Goal: Information Seeking & Learning: Learn about a topic

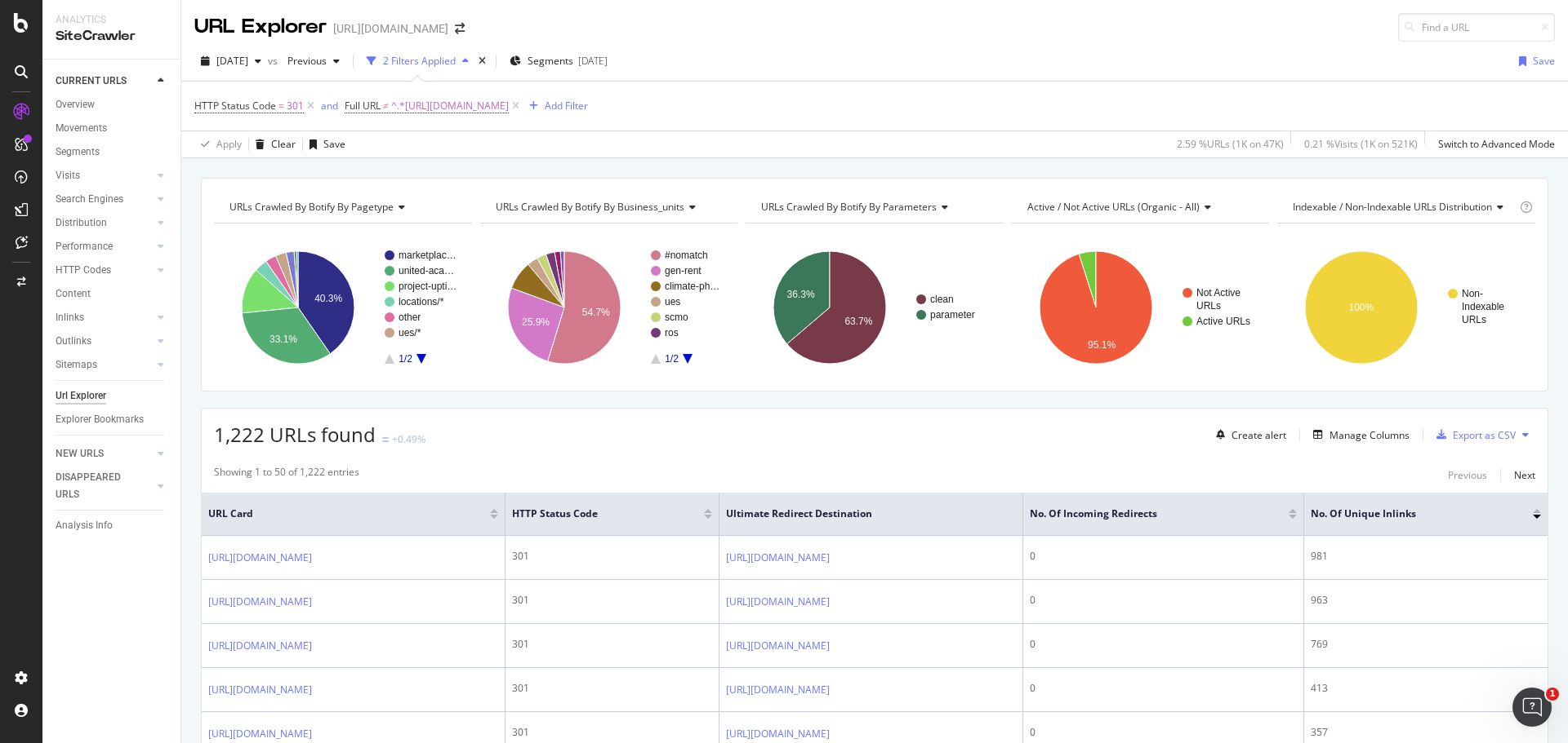
scroll to position [2775, 0]
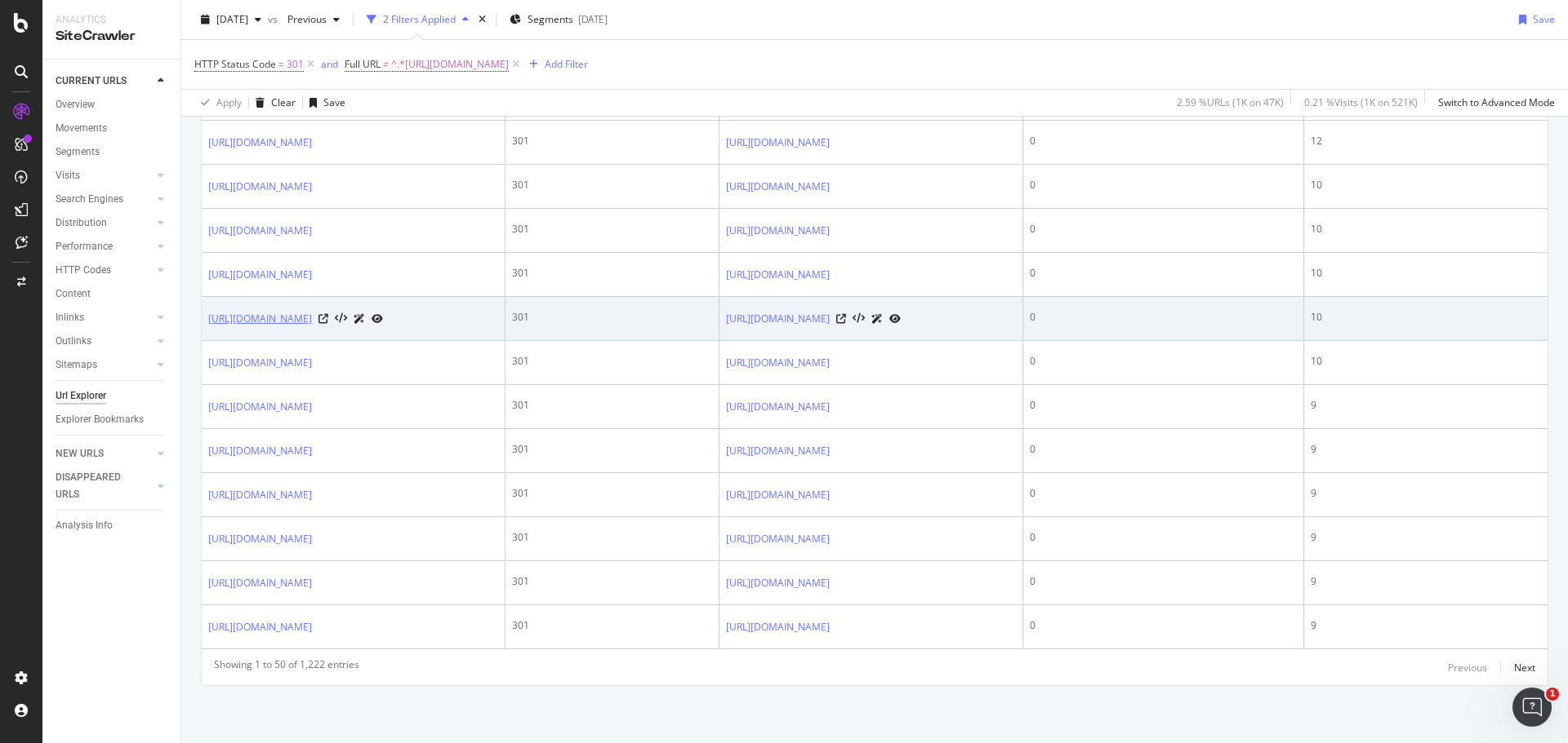
click at [312, 327] on link "[URL][DOMAIN_NAME]" at bounding box center [260, 319] width 104 height 16
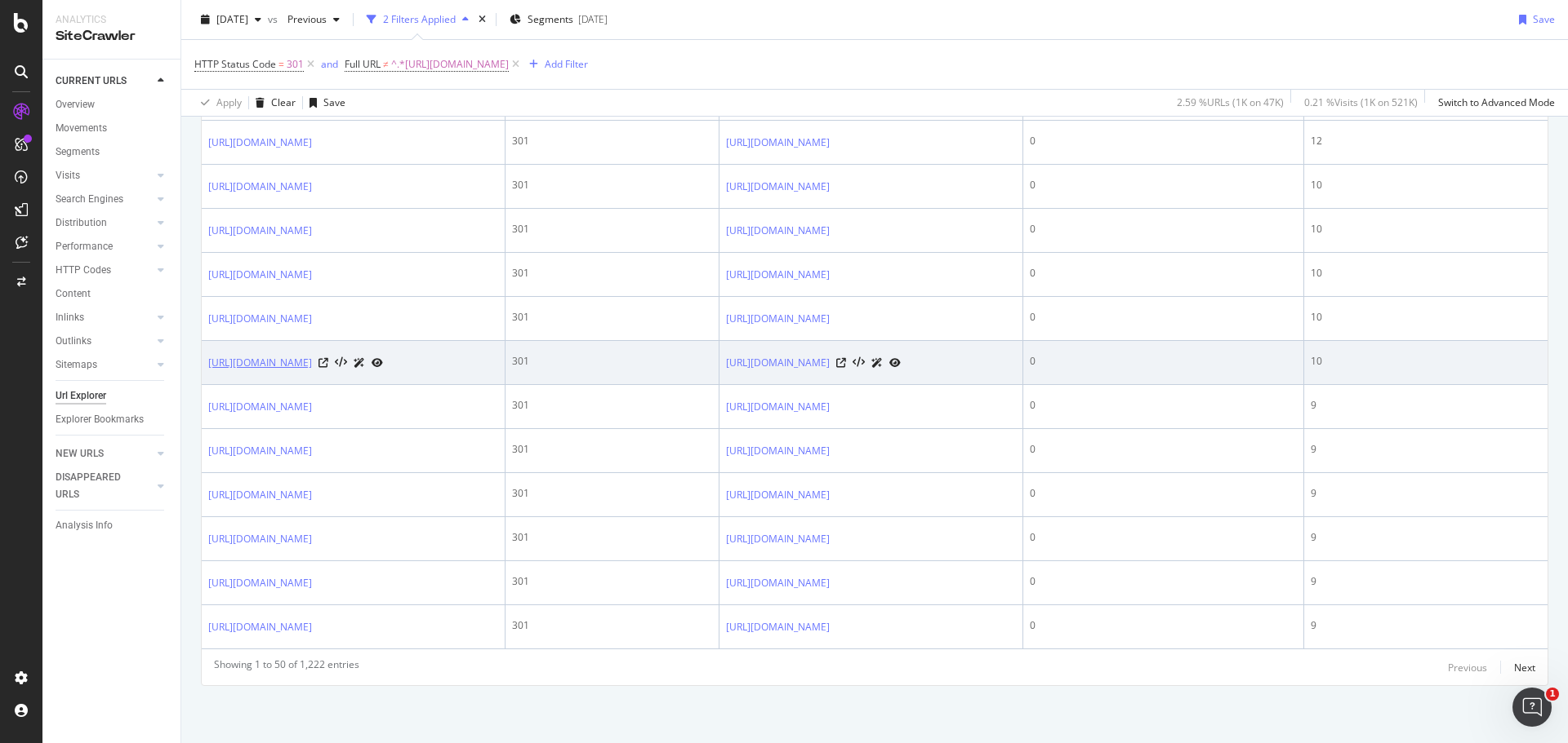
click at [312, 372] on link "[URL][DOMAIN_NAME]" at bounding box center [260, 363] width 104 height 16
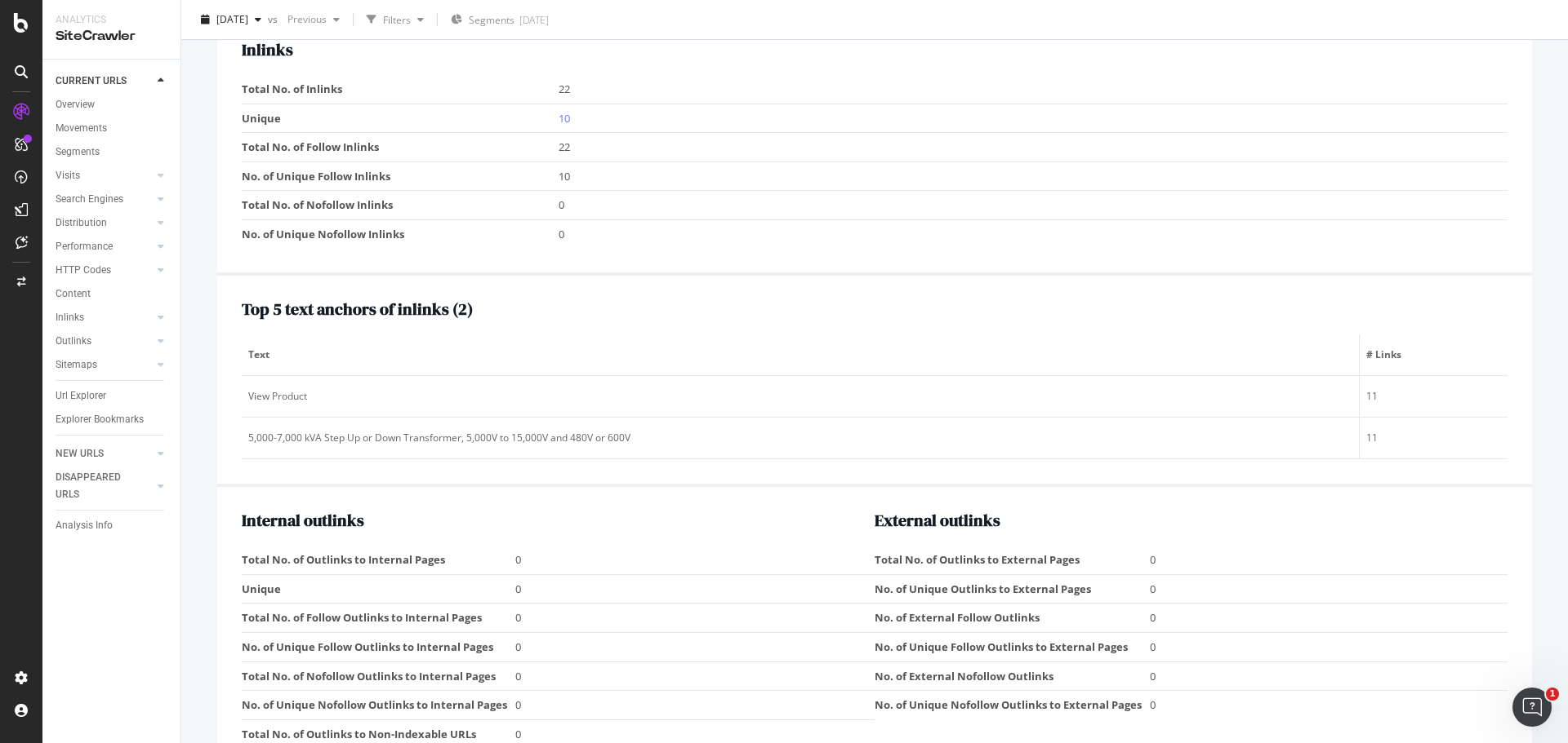
scroll to position [1632, 0]
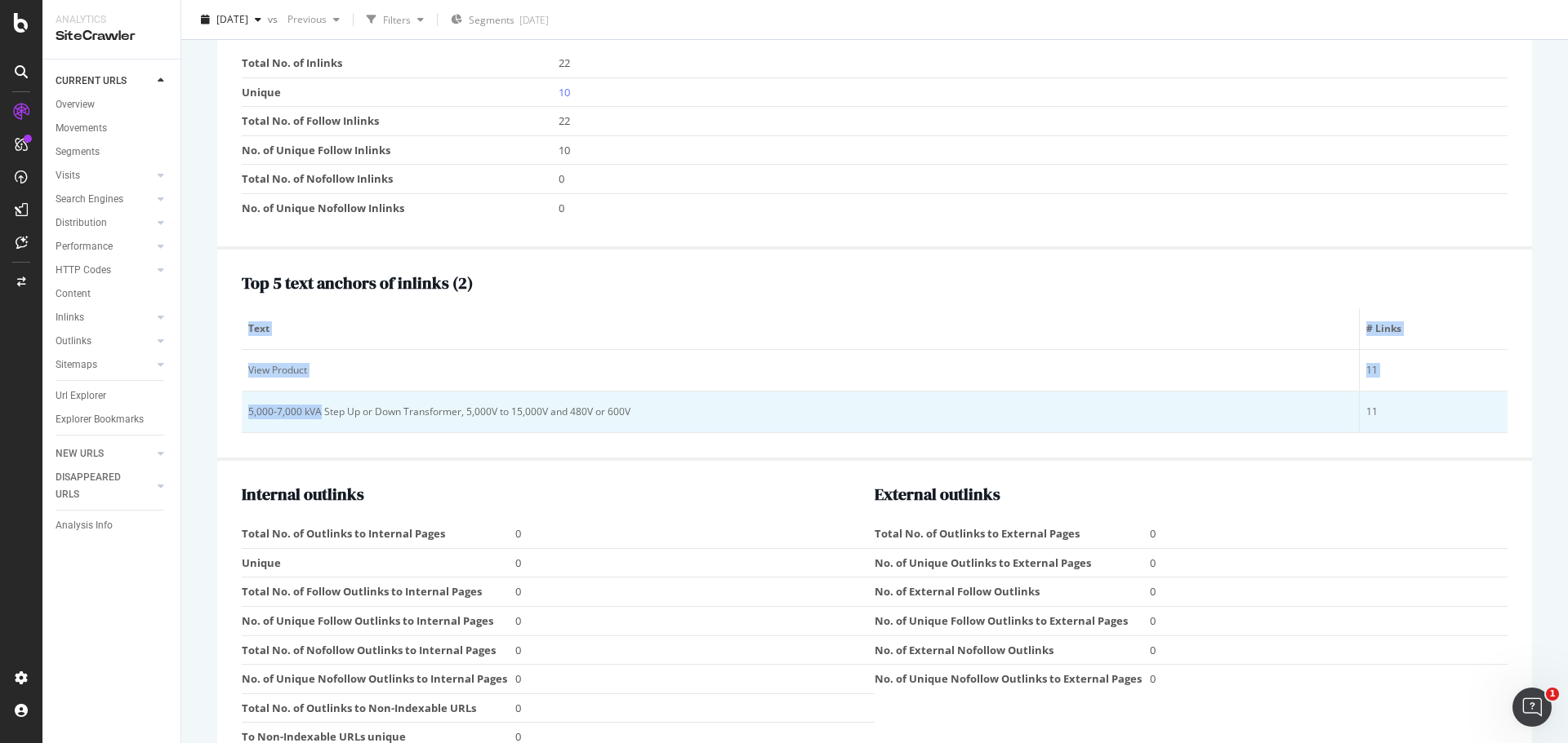
drag, startPoint x: 240, startPoint y: 384, endPoint x: 321, endPoint y: 408, distance: 84.5
click at [321, 408] on div "Top 5 text anchors of inlinks ( 2 ) Text # Links View Product 11 5,000-7,000 kV…" at bounding box center [874, 355] width 1314 height 211
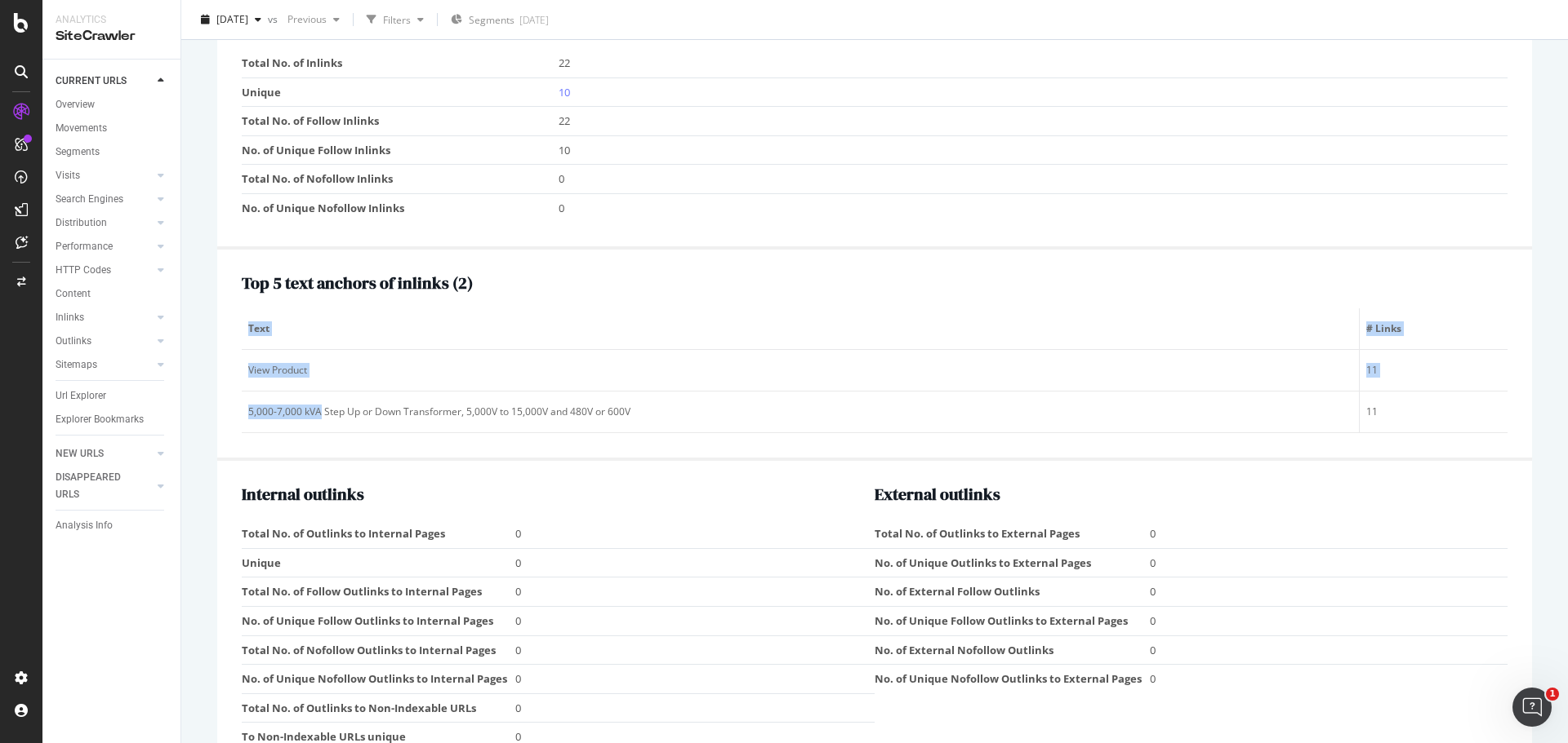
click at [230, 407] on div "Top 5 text anchors of inlinks ( 2 ) Text # Links View Product 11 5,000-7,000 kV…" at bounding box center [874, 355] width 1314 height 211
drag, startPoint x: 1373, startPoint y: 428, endPoint x: 240, endPoint y: 386, distance: 1133.8
click at [240, 386] on div "Top 5 text anchors of inlinks ( 2 ) Text # Links View Product 11 5,000-7,000 kV…" at bounding box center [874, 355] width 1314 height 211
drag, startPoint x: 1305, startPoint y: 468, endPoint x: 1363, endPoint y: 443, distance: 63.2
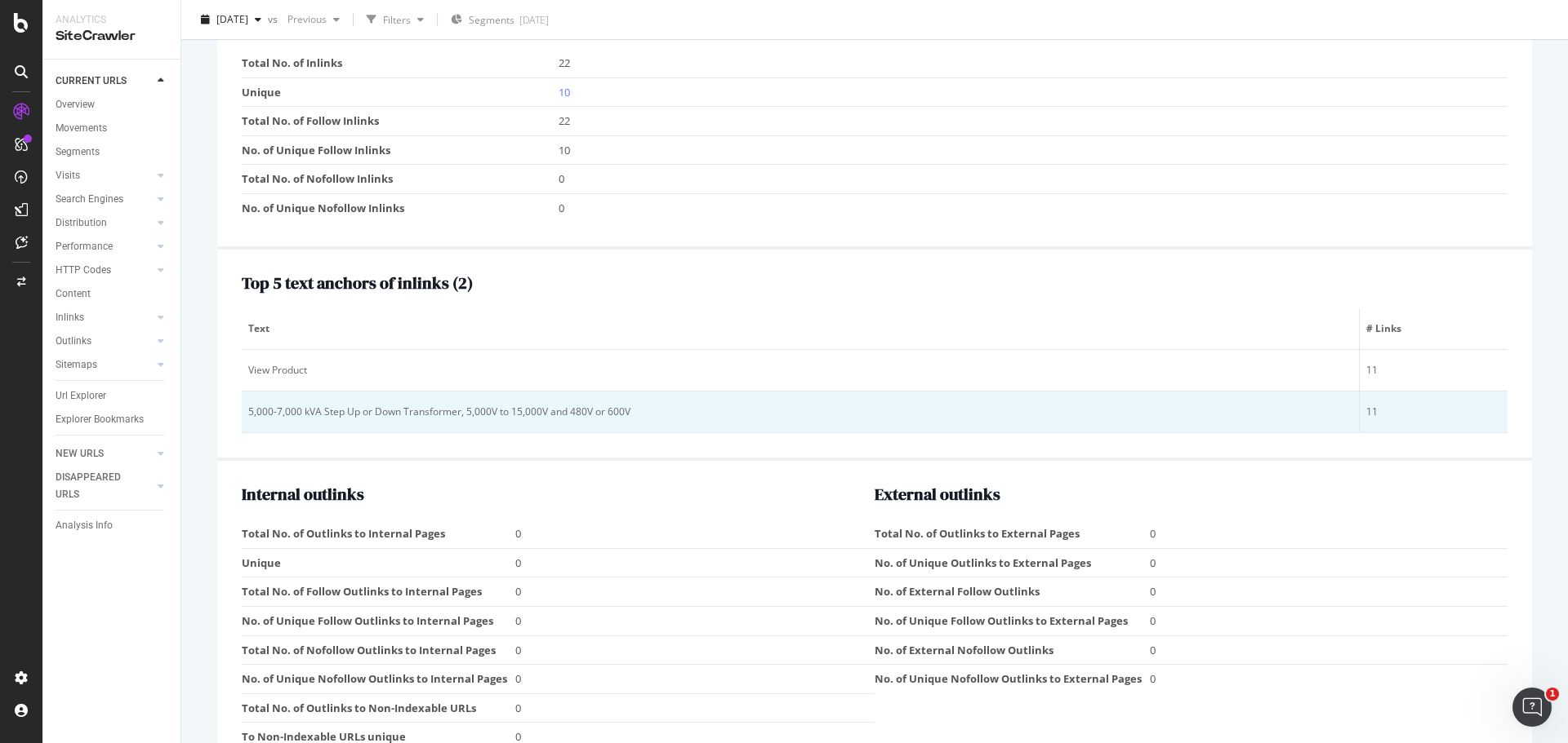
click at [1305, 461] on div "Top 5 text anchors of inlinks ( 2 ) Text # Links View Product 11 5,000-7,000 kV…" at bounding box center [874, 355] width 1314 height 211
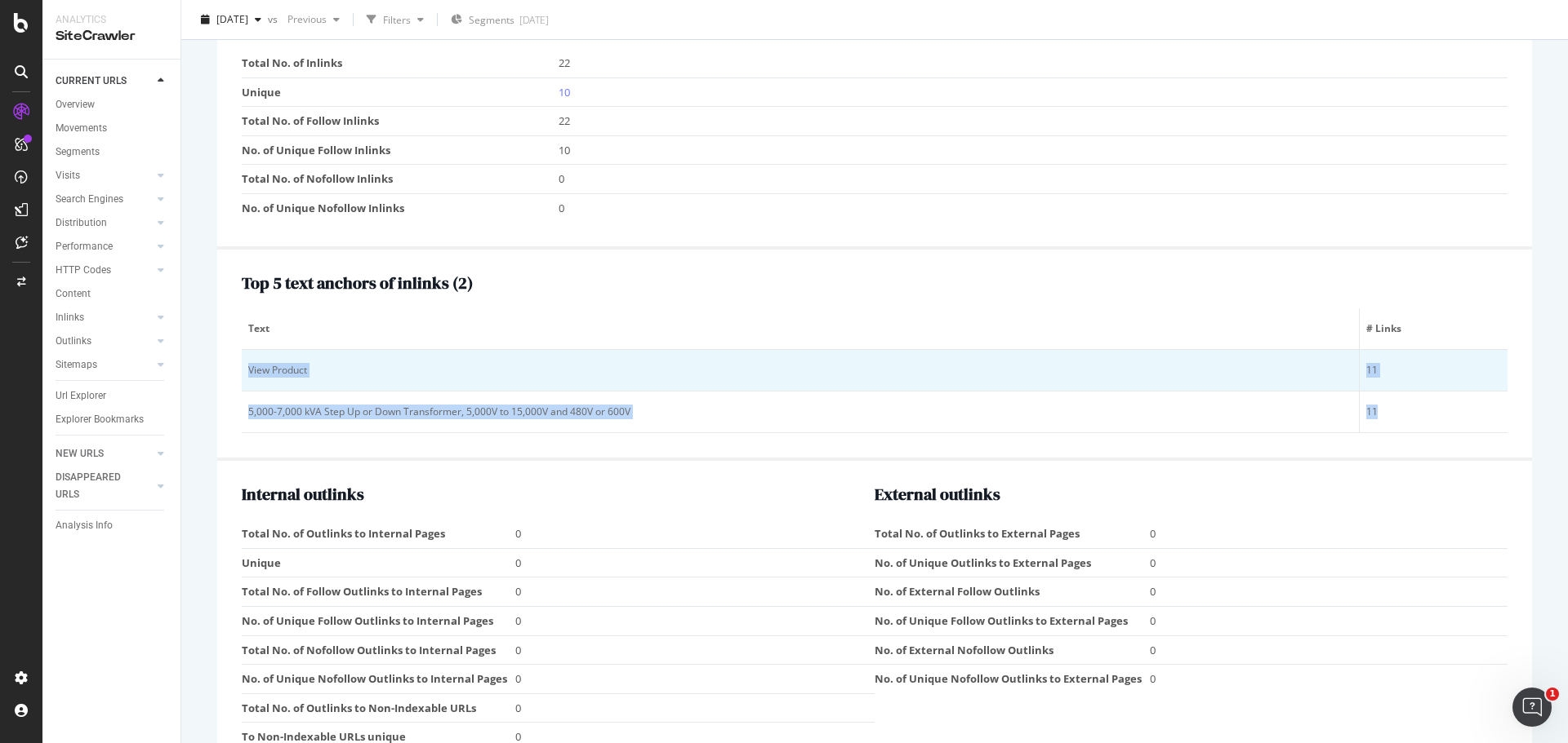
drag, startPoint x: 1384, startPoint y: 436, endPoint x: 244, endPoint y: 379, distance: 1141.4
click at [244, 379] on tbody "View Product 11 5,000-7,000 kVA Step Up or Down Transformer, 5,000V to 15,000V …" at bounding box center [874, 391] width 1266 height 83
copy tbody "View Product 11 5,000-7,000 kVA Step Up or Down Transformer, 5,000V to 15,000V …"
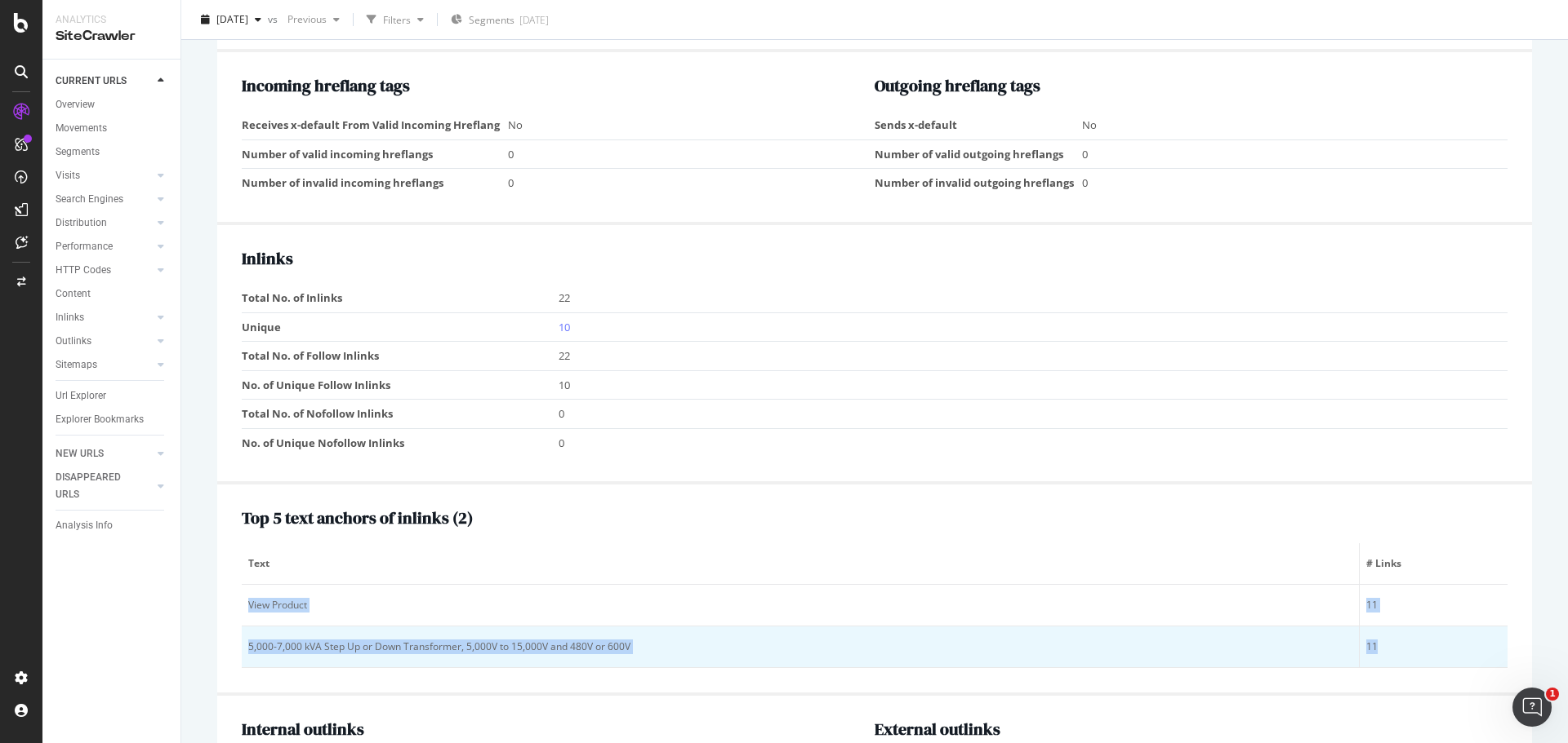
scroll to position [1376, 0]
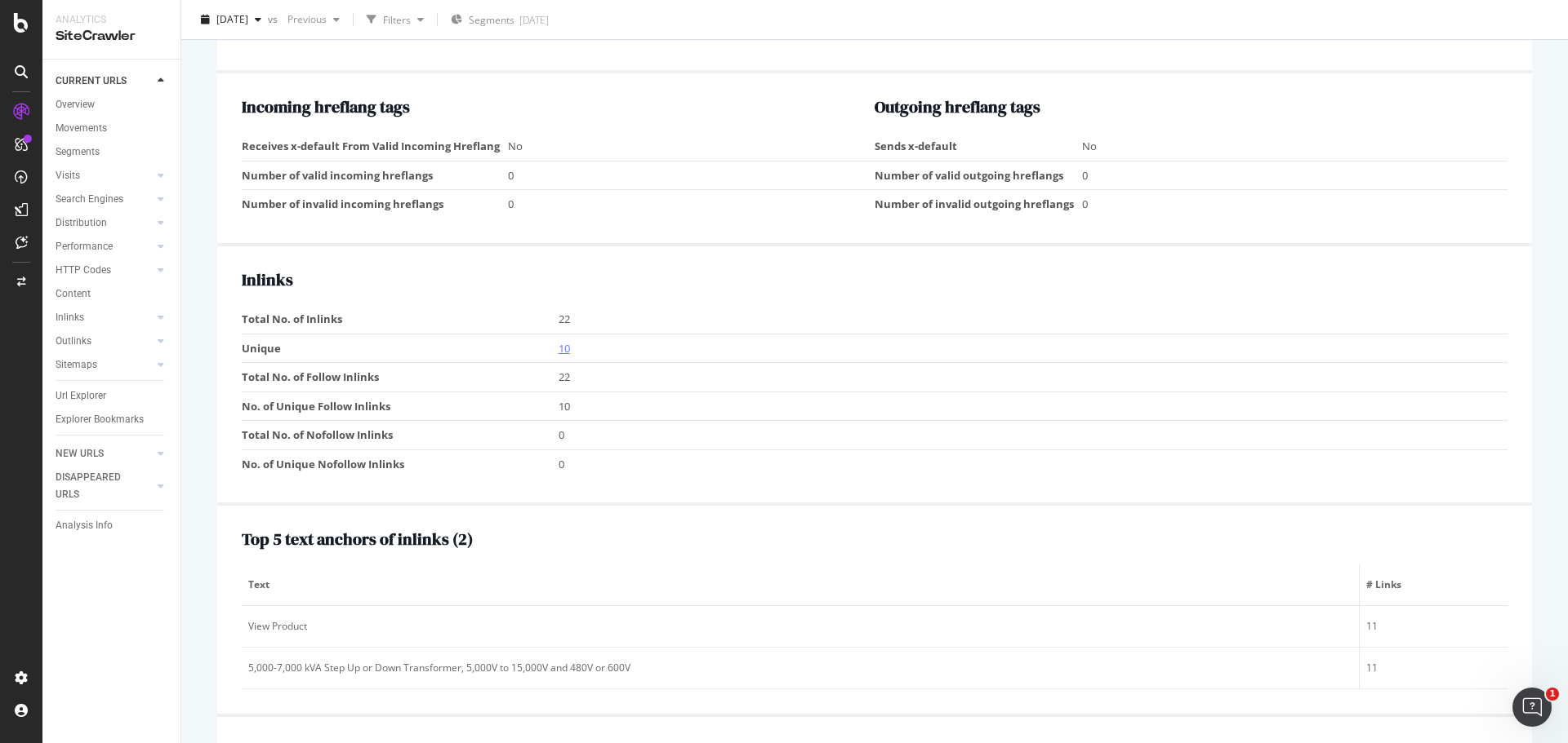
click at [567, 356] on link "10" at bounding box center [564, 348] width 12 height 14
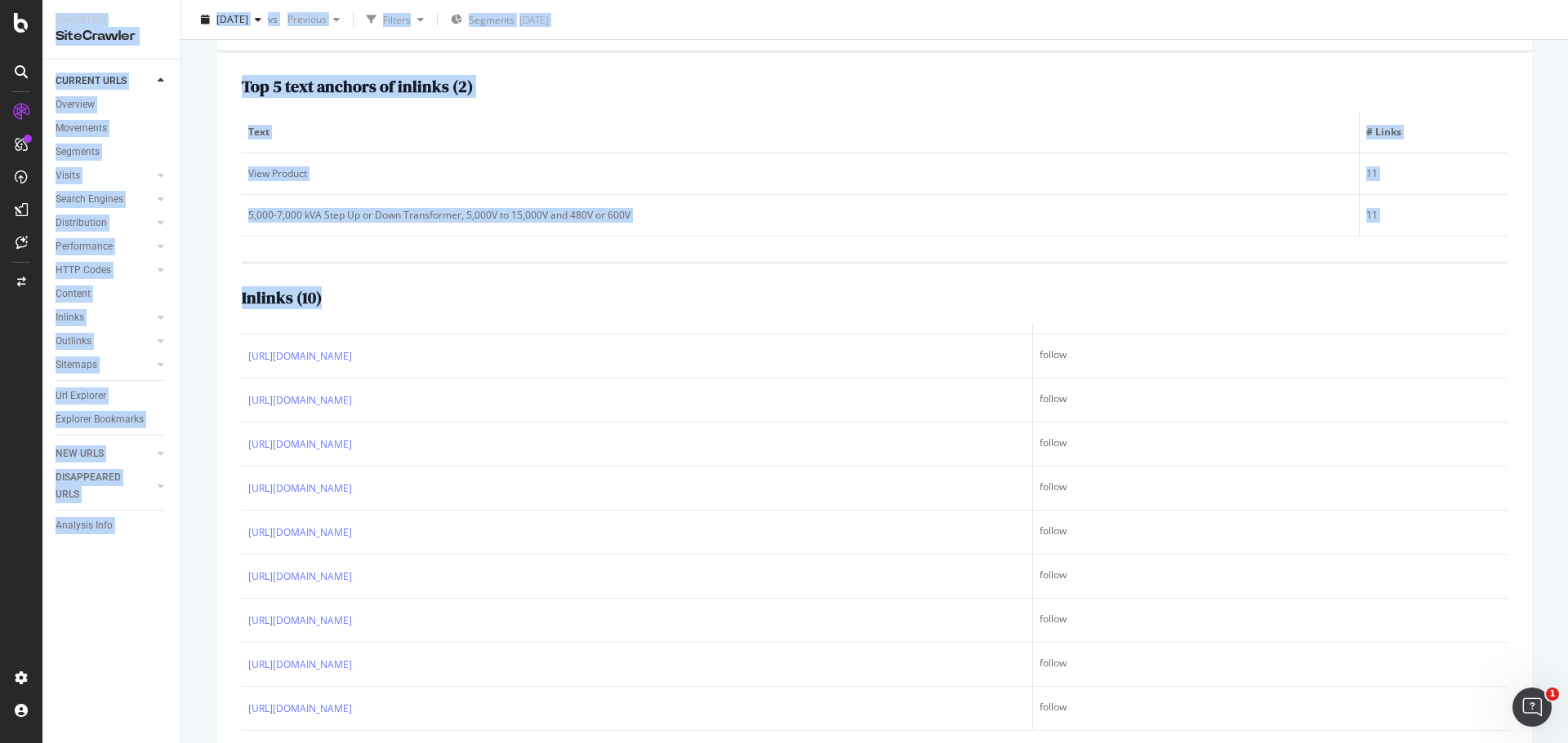
scroll to position [273, 0]
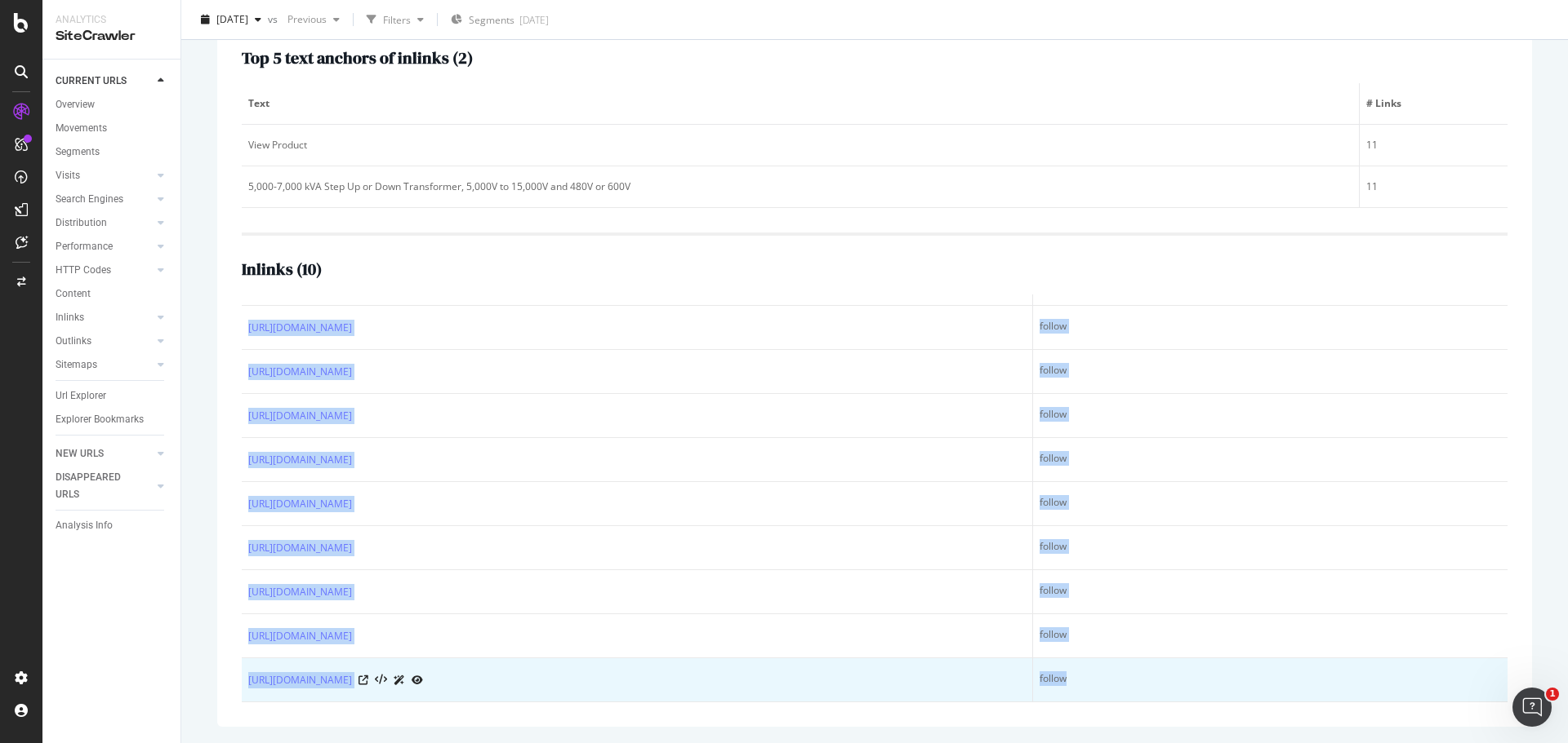
drag, startPoint x: 233, startPoint y: 348, endPoint x: 1068, endPoint y: 702, distance: 906.9
click at [1068, 702] on div "Top 5 text anchors of inlinks ( 2 ) Text # Links View Product 11 5,000-7,000 kV…" at bounding box center [874, 375] width 1314 height 702
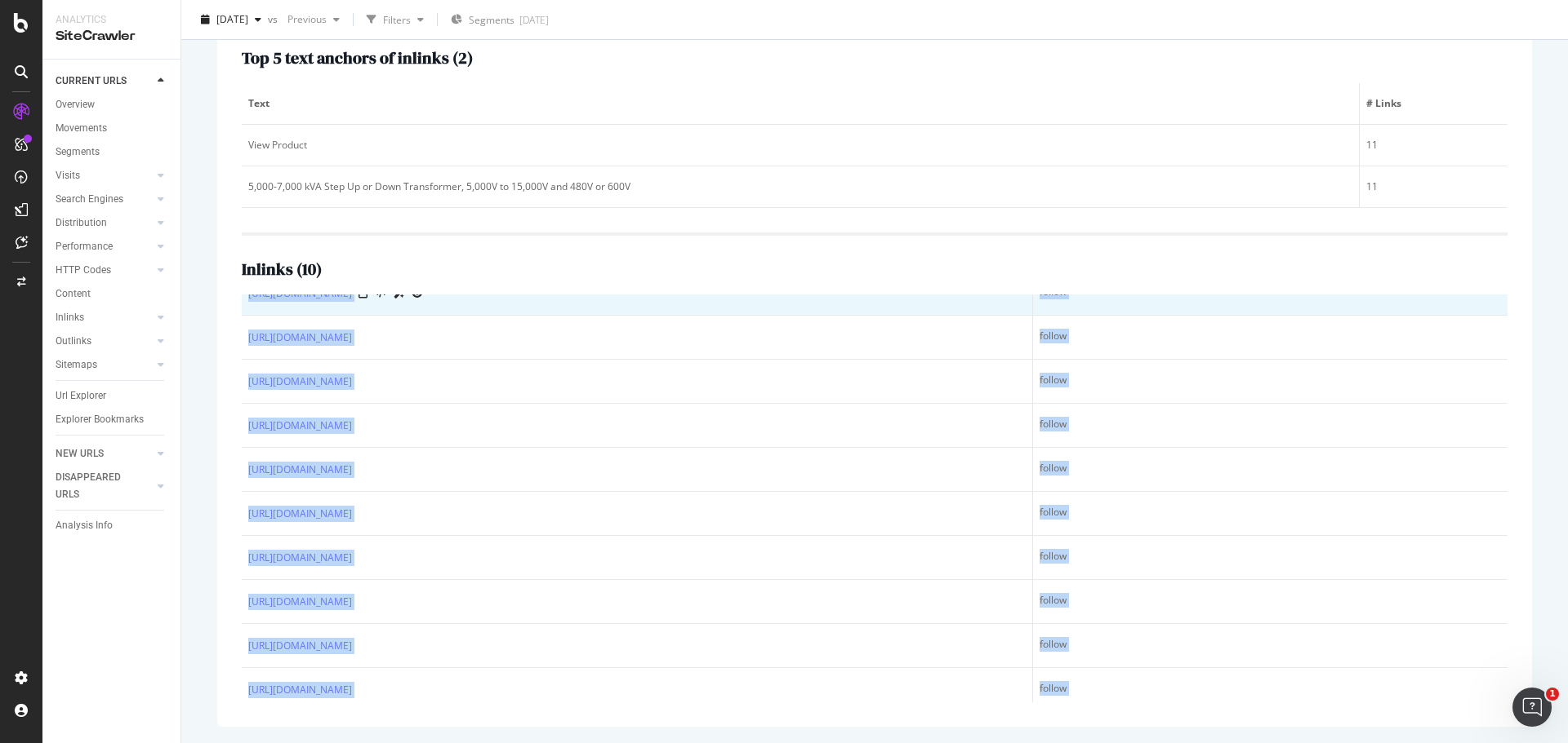
scroll to position [434, 0]
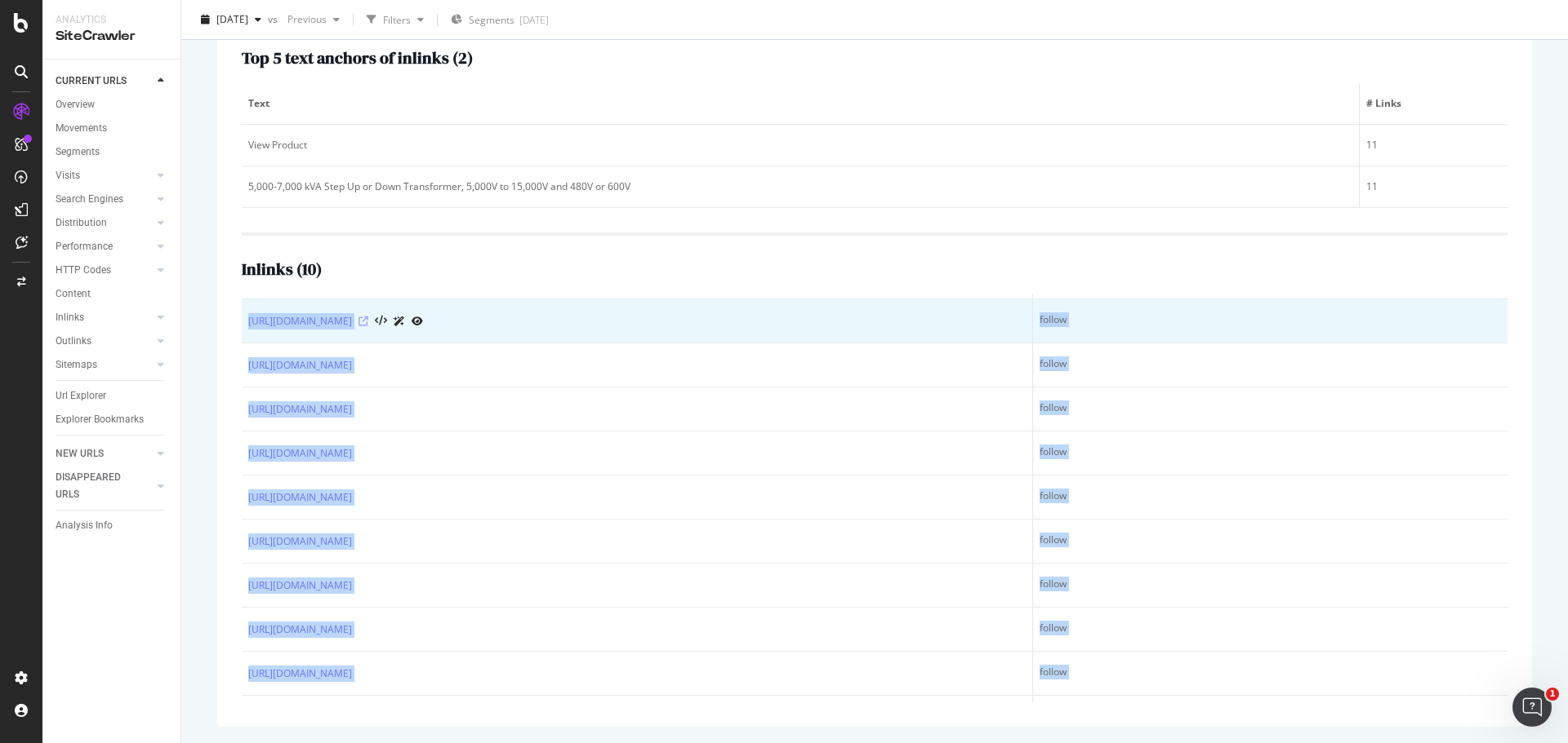
click at [368, 320] on icon at bounding box center [363, 321] width 10 height 10
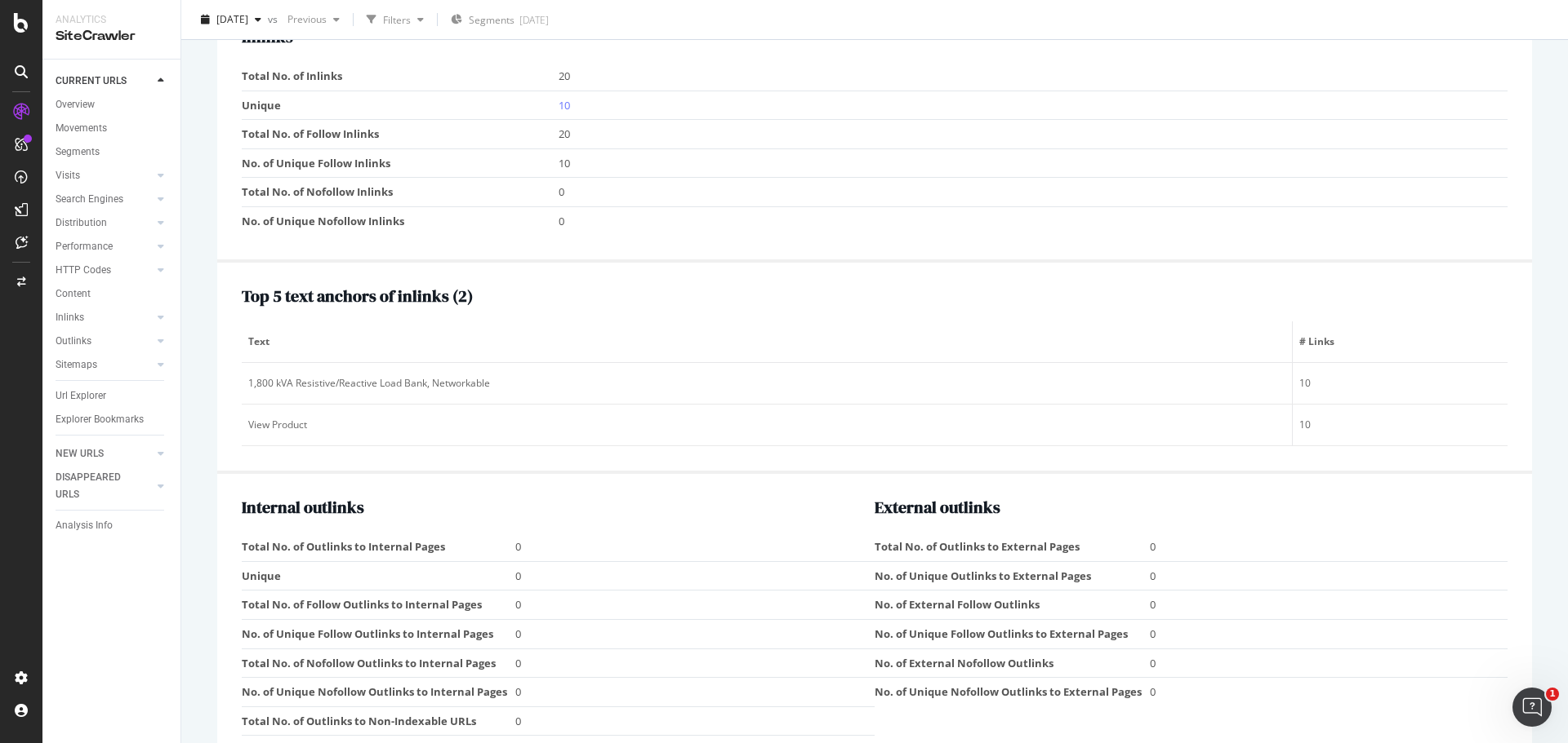
scroll to position [1632, 0]
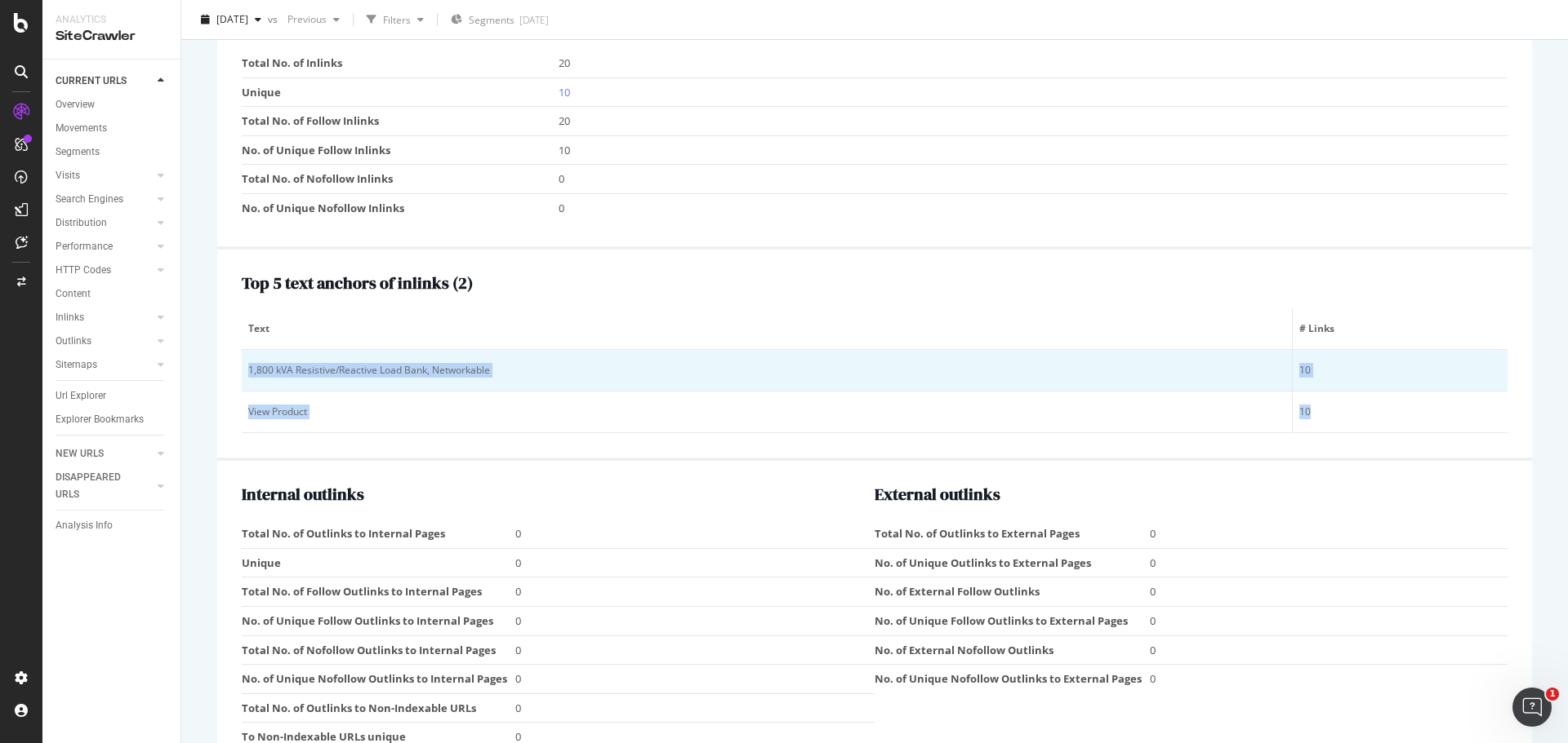
drag, startPoint x: 1286, startPoint y: 413, endPoint x: 245, endPoint y: 370, distance: 1041.9
click at [245, 370] on tbody "1,800 kVA Resistive/Reactive Load Bank, Networkable 10 View Product 10" at bounding box center [874, 391] width 1266 height 83
copy tbody "1,800 kVA Resistive/Reactive Load Bank, Networkable 10 View Product 10"
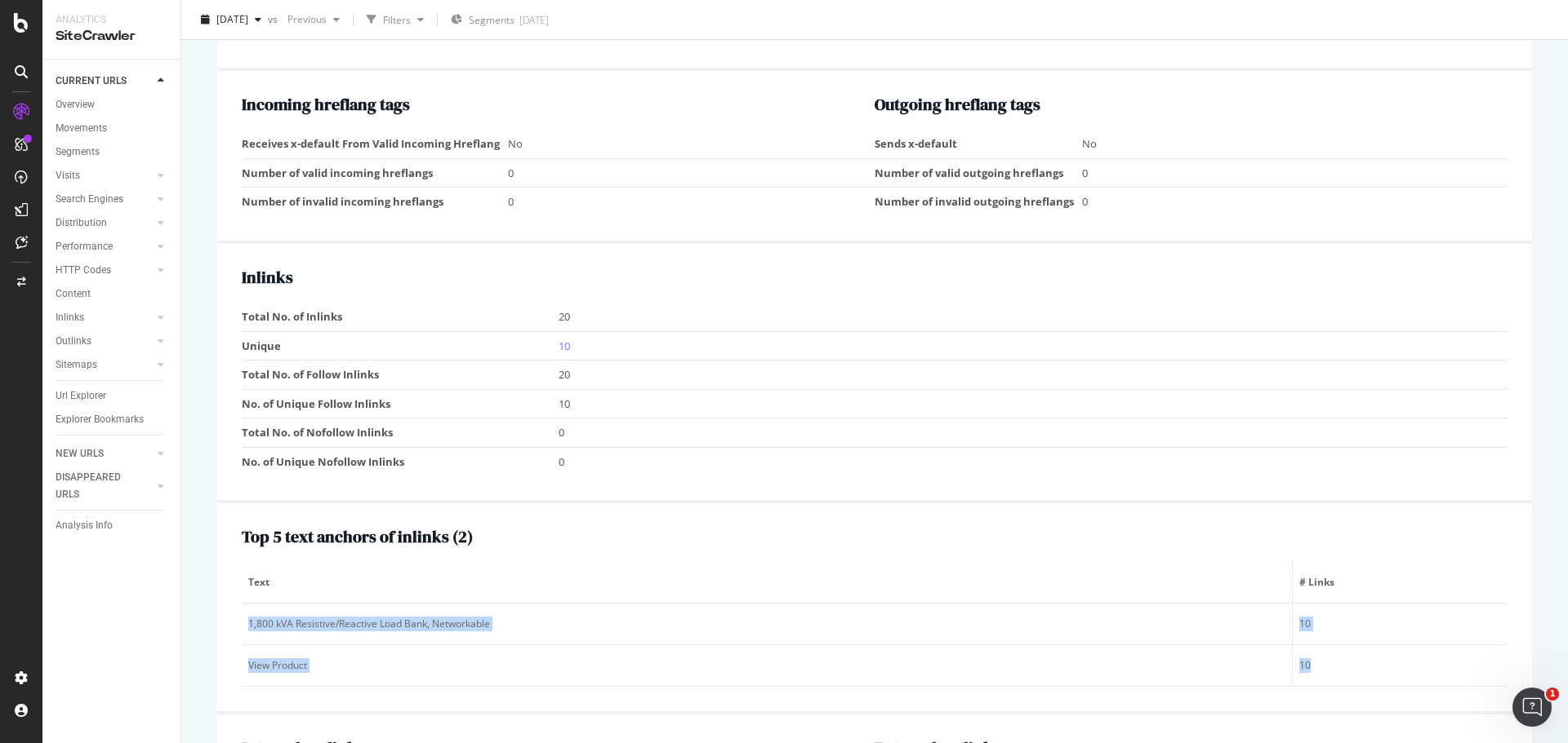
scroll to position [1361, 0]
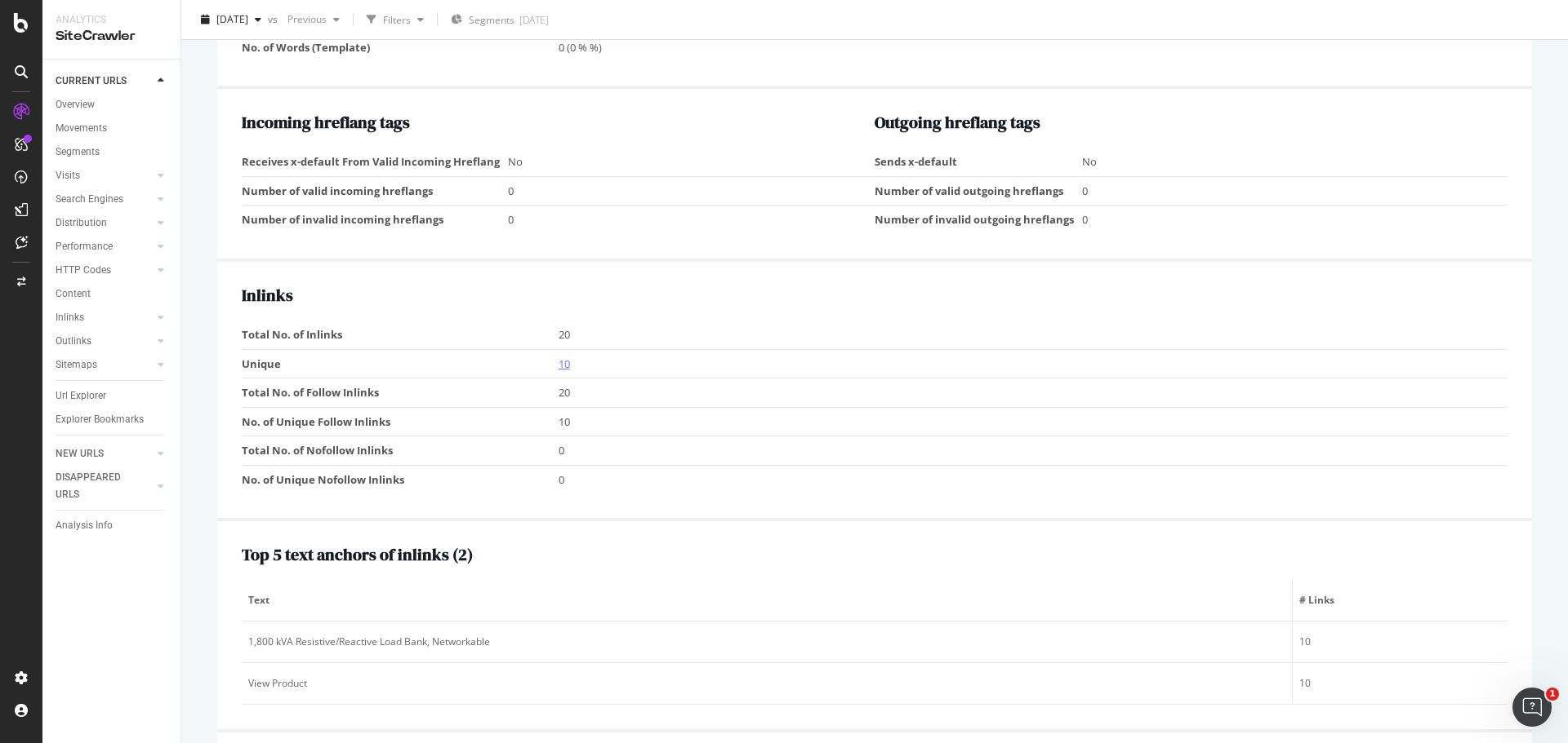
click at [564, 365] on link "10" at bounding box center [564, 364] width 12 height 14
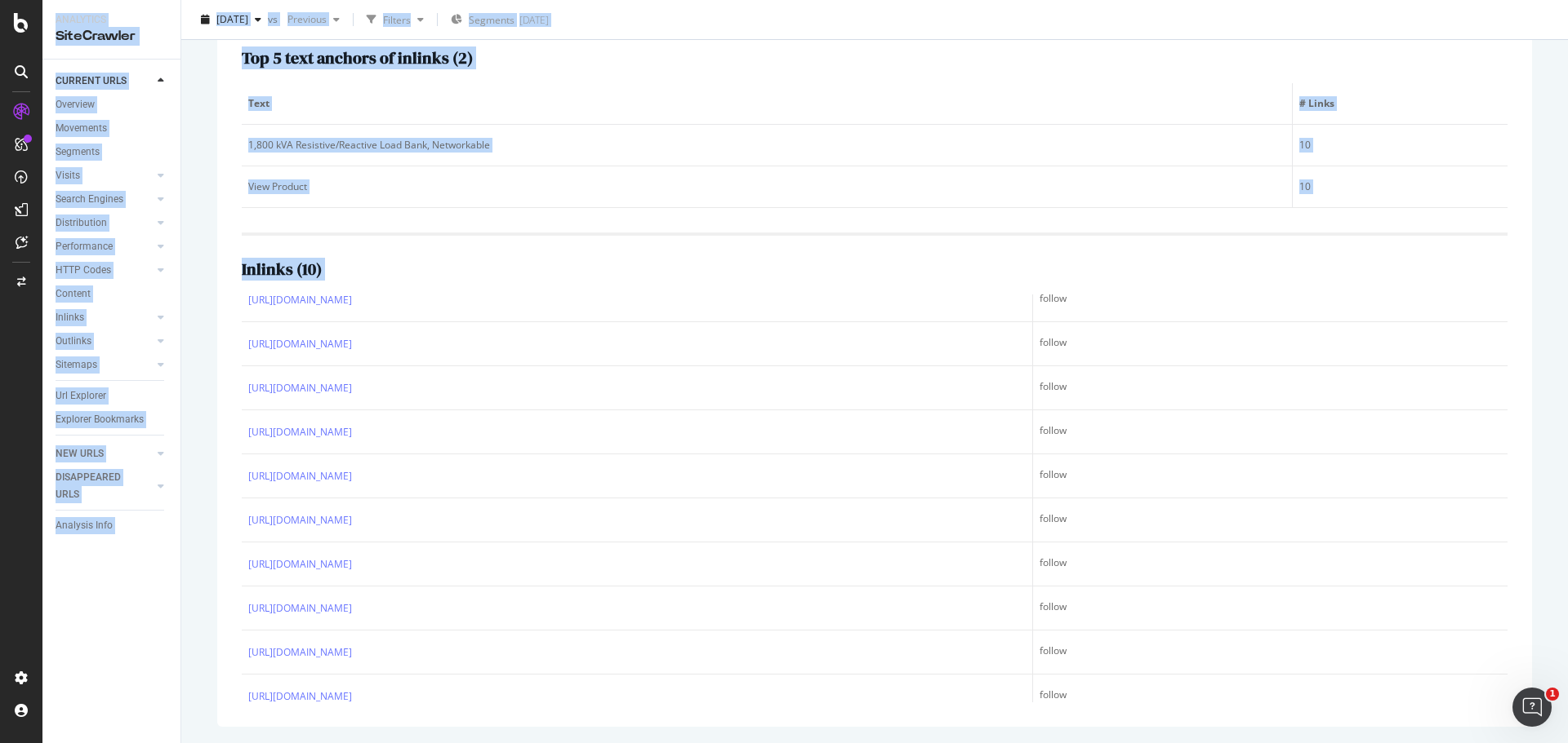
scroll to position [515, 0]
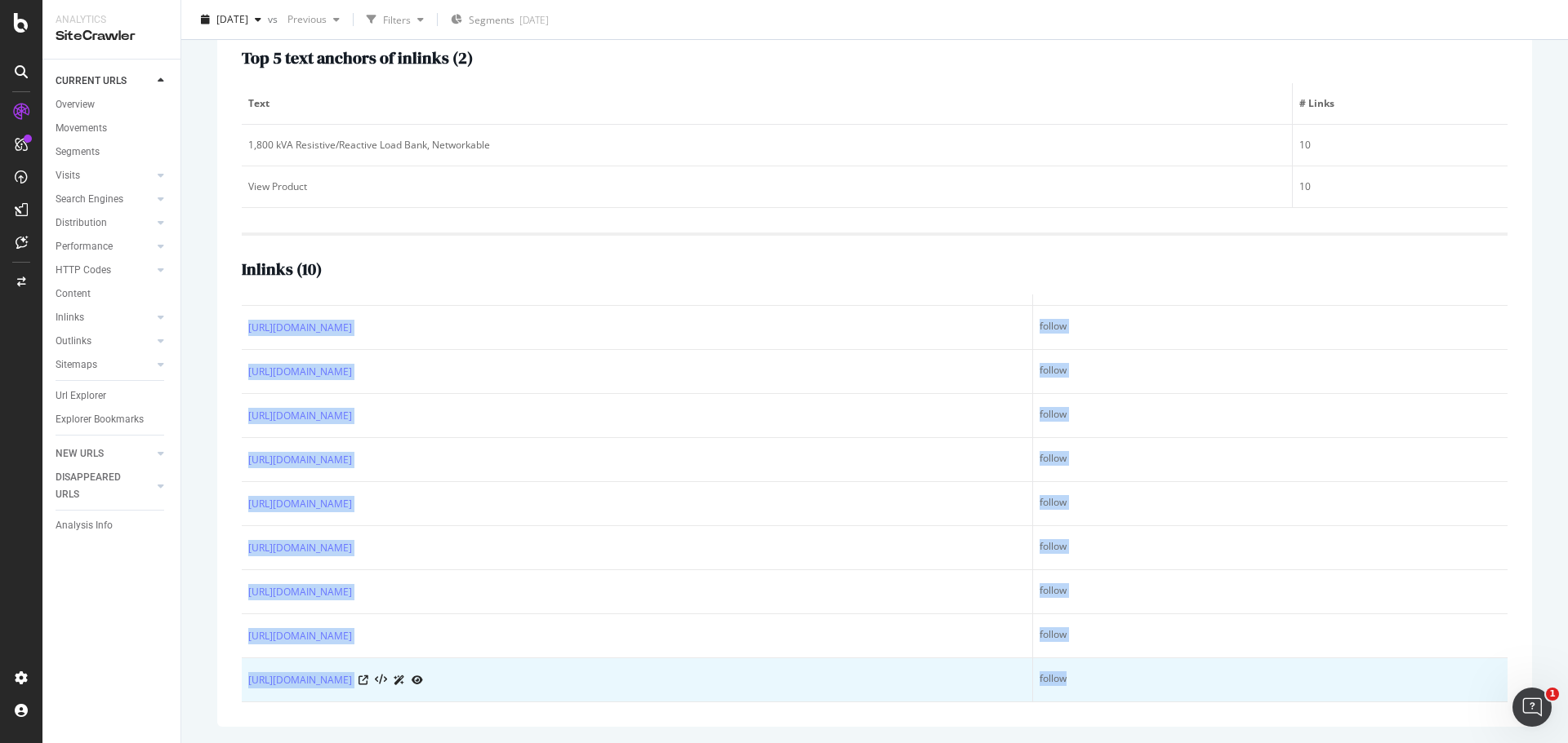
drag, startPoint x: 243, startPoint y: 318, endPoint x: 1061, endPoint y: 685, distance: 896.6
click at [1061, 685] on table "URL Link Type https://www.unitedrentals.com/solutions/specialty-solutions/power…" at bounding box center [874, 242] width 1266 height 923
copy table "URL Link Type https://www.unitedrentals.com/solutions/specialty-solutions/power…"
